Goal: Task Accomplishment & Management: Manage account settings

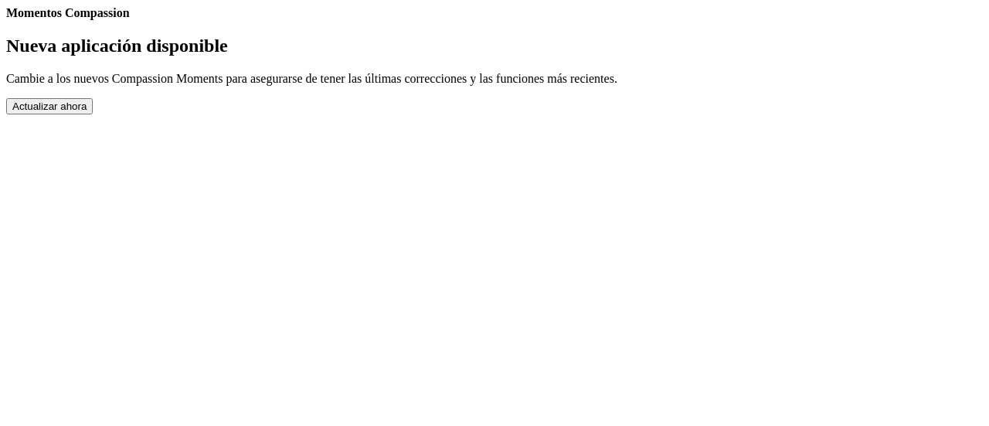
click at [93, 114] on button "Actualizar ahora" at bounding box center [49, 106] width 86 height 16
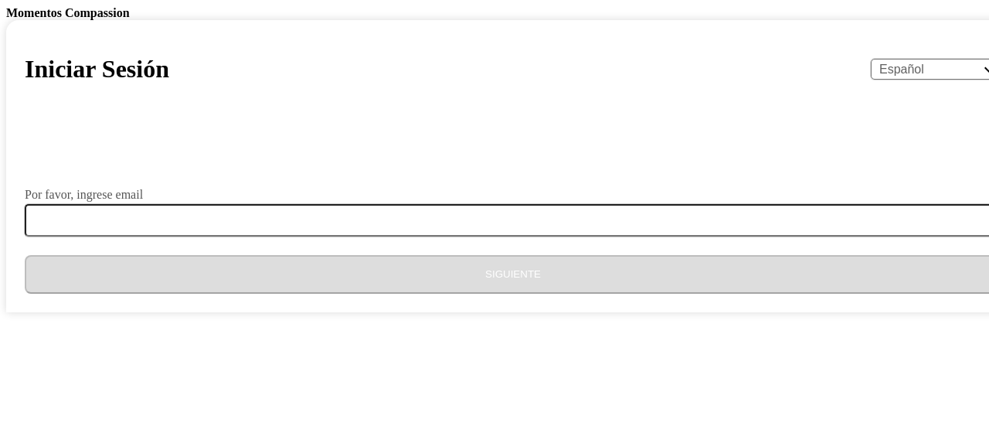
select select "es"
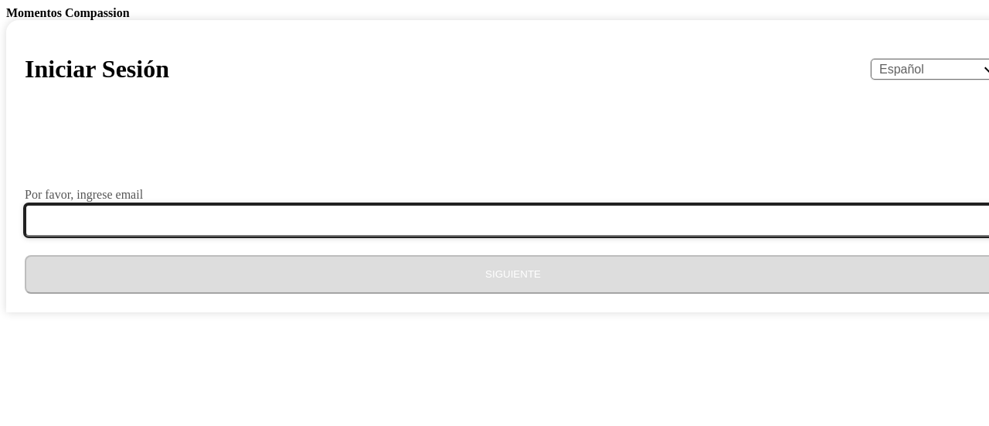
click at [564, 236] on input "Por favor, ingrese email" at bounding box center [522, 220] width 995 height 32
type input "[EMAIL_ADDRESS][DOMAIN_NAME]"
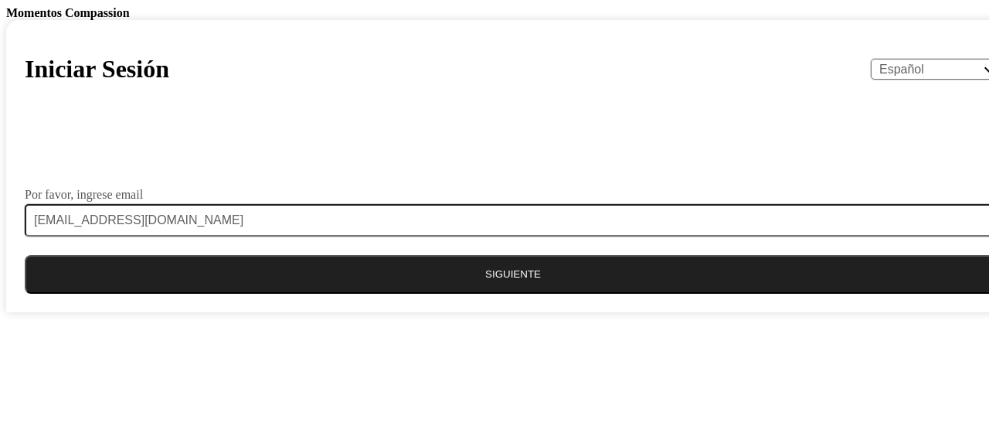
click at [418, 293] on button "Siguiente" at bounding box center [513, 274] width 976 height 39
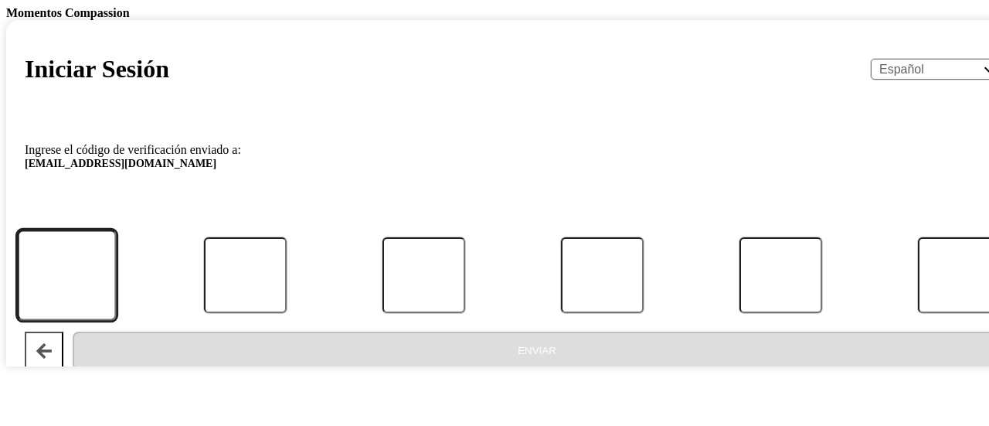
click at [116, 314] on input "Código" at bounding box center [66, 274] width 99 height 90
type input "6"
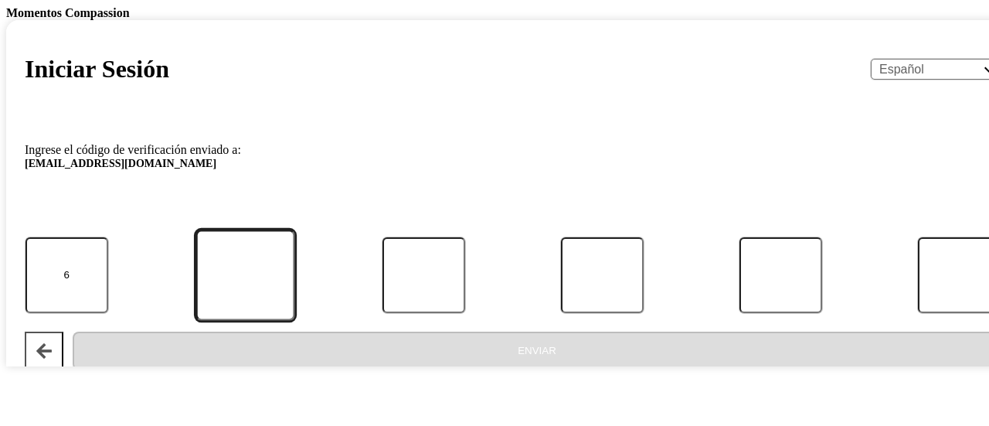
type input "7"
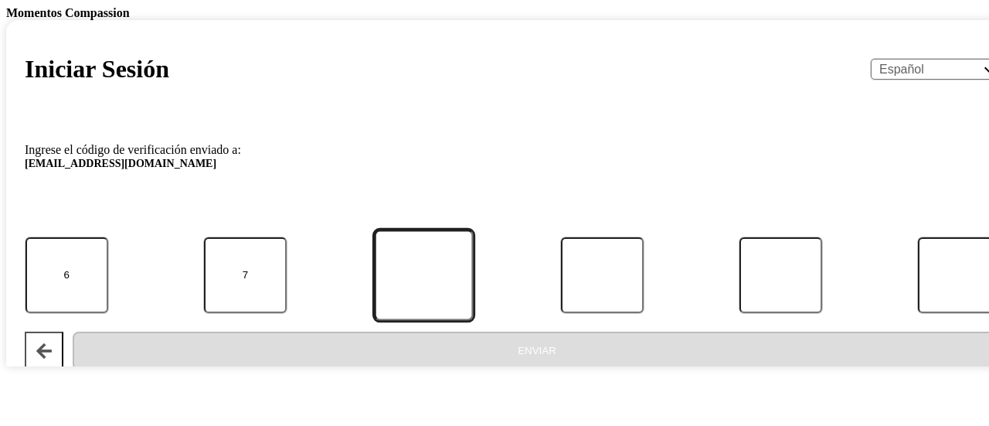
type input "1"
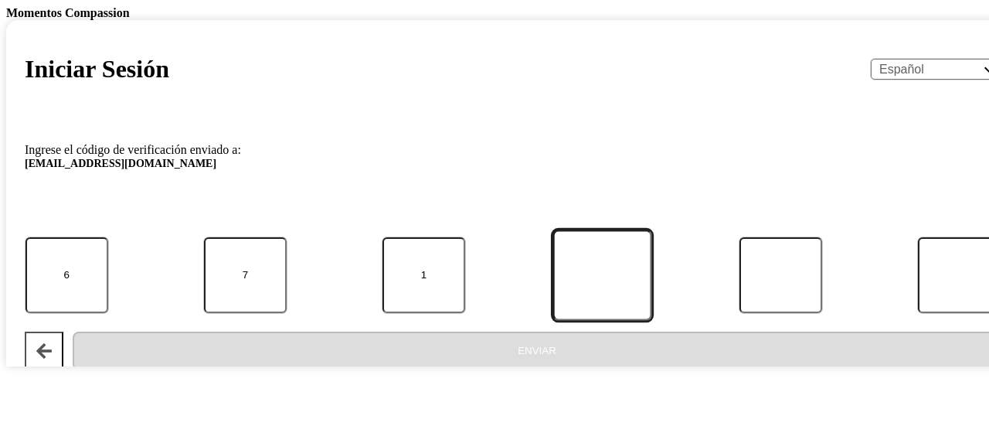
type input "0"
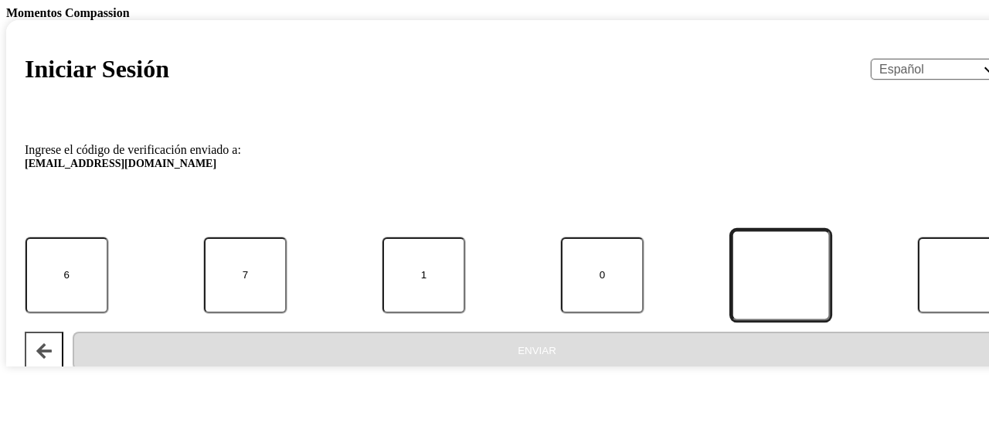
type input "5"
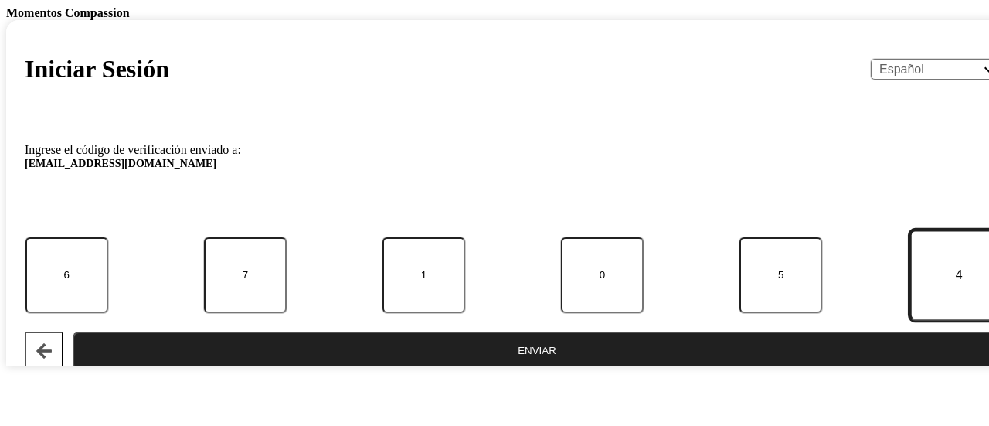
type input "4"
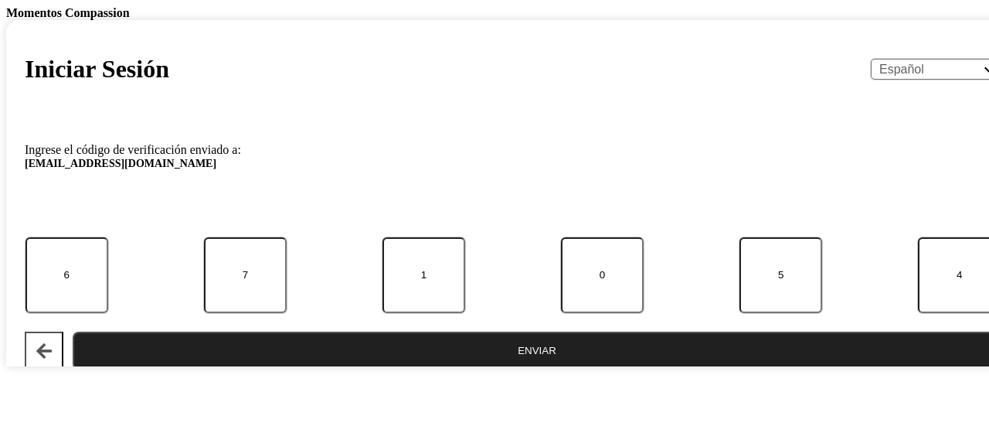
click at [375, 370] on button "Enviar" at bounding box center [537, 350] width 928 height 39
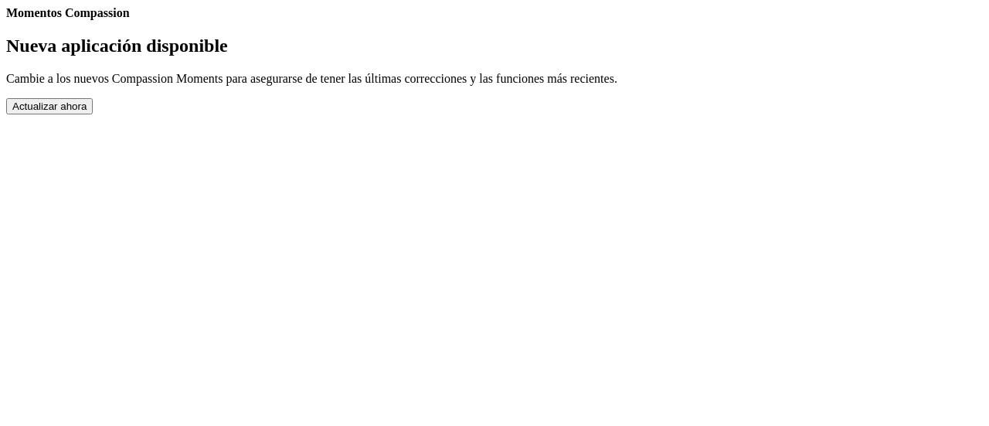
click at [902, 77] on body "Momentos Compassion Nueva aplicación disponible Cambie a los nuevos Compassion …" at bounding box center [494, 60] width 976 height 108
click at [93, 114] on button "Actualizar ahora" at bounding box center [49, 106] width 86 height 16
